Goal: Navigation & Orientation: Understand site structure

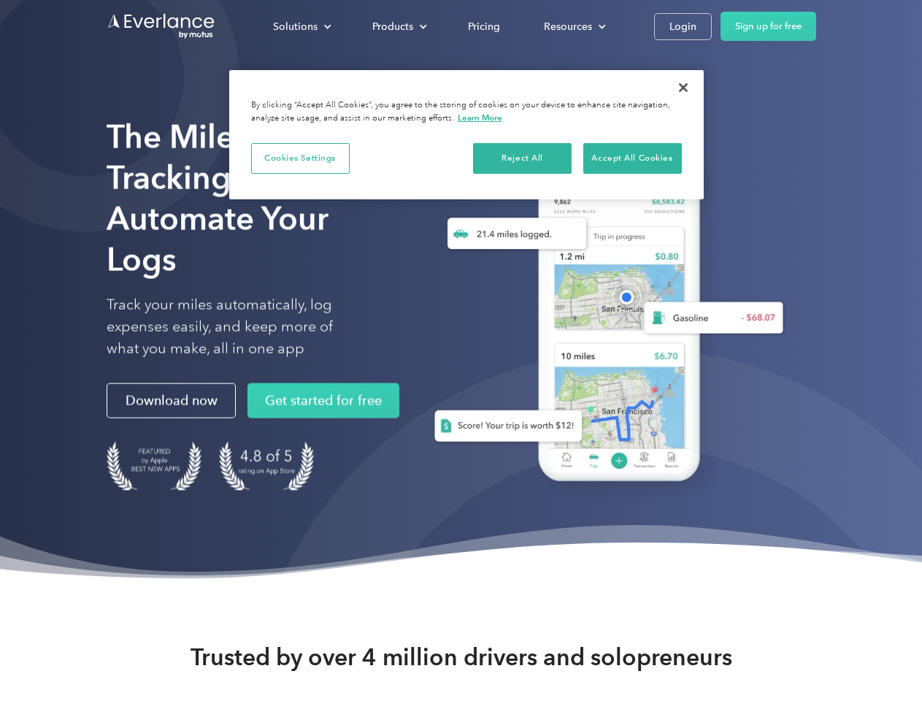
click at [302, 26] on div "Solutions" at bounding box center [295, 27] width 45 height 18
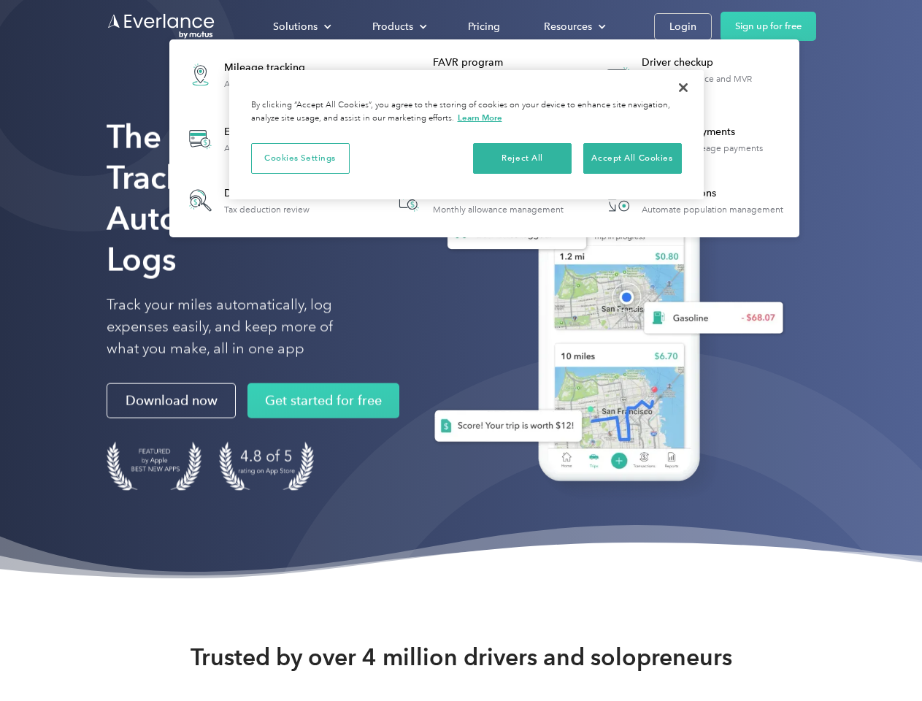
click at [398, 26] on div "Products" at bounding box center [392, 27] width 41 height 18
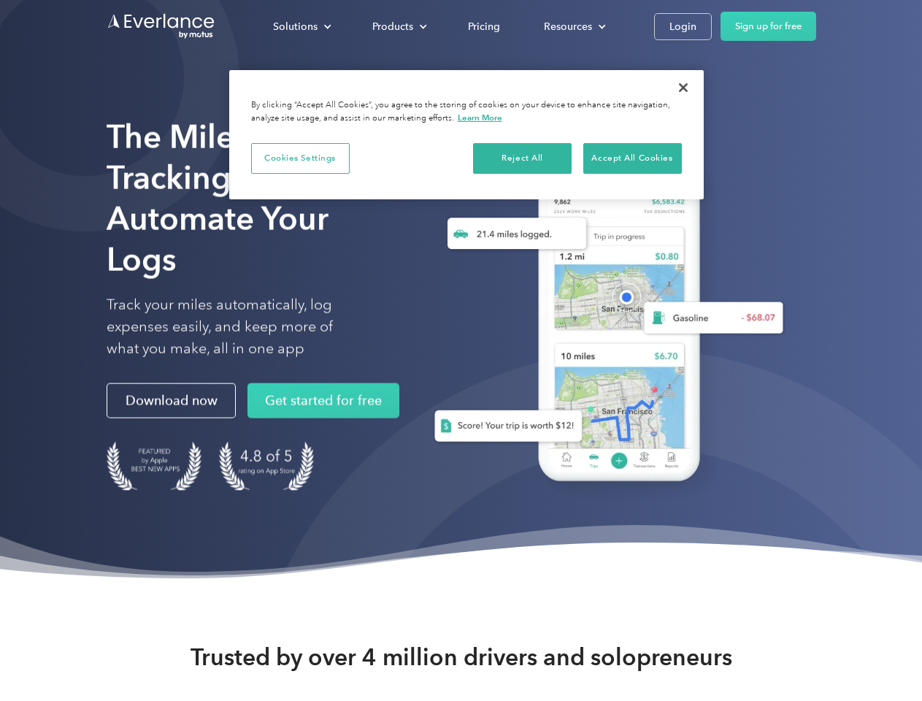
click at [573, 26] on div "Resources" at bounding box center [568, 27] width 48 height 18
click at [300, 158] on button "Cookies Settings" at bounding box center [300, 158] width 99 height 31
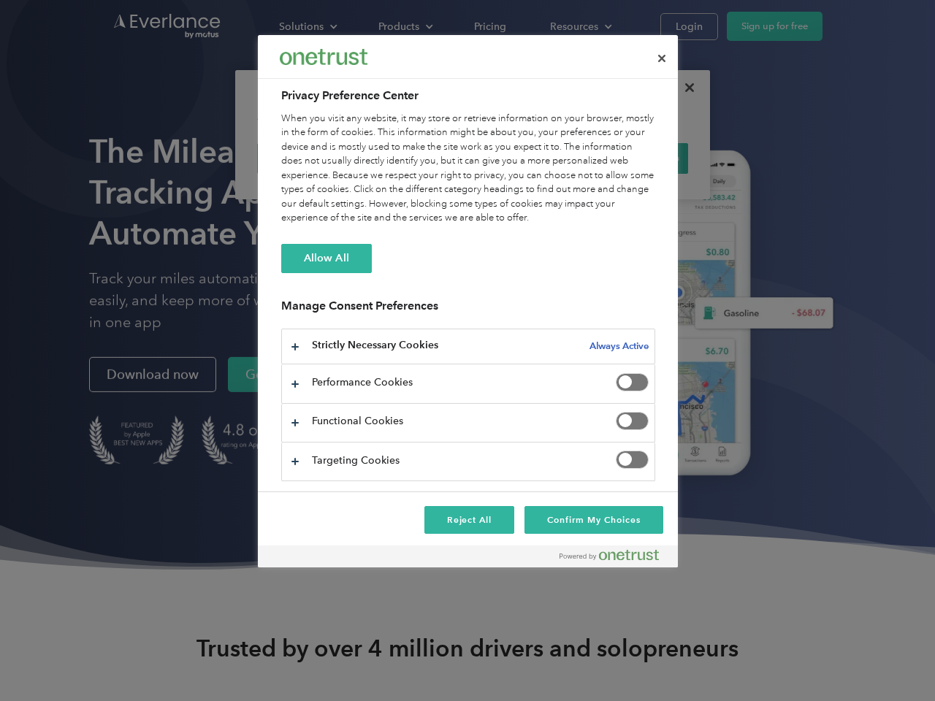
click at [523, 158] on div "When you visit any website, it may store or retrieve information on your browse…" at bounding box center [468, 169] width 374 height 114
click at [632, 158] on div "When you visit any website, it may store or retrieve information on your browse…" at bounding box center [468, 169] width 374 height 114
click at [684, 88] on div at bounding box center [467, 350] width 935 height 701
